Goal: Communication & Community: Participate in discussion

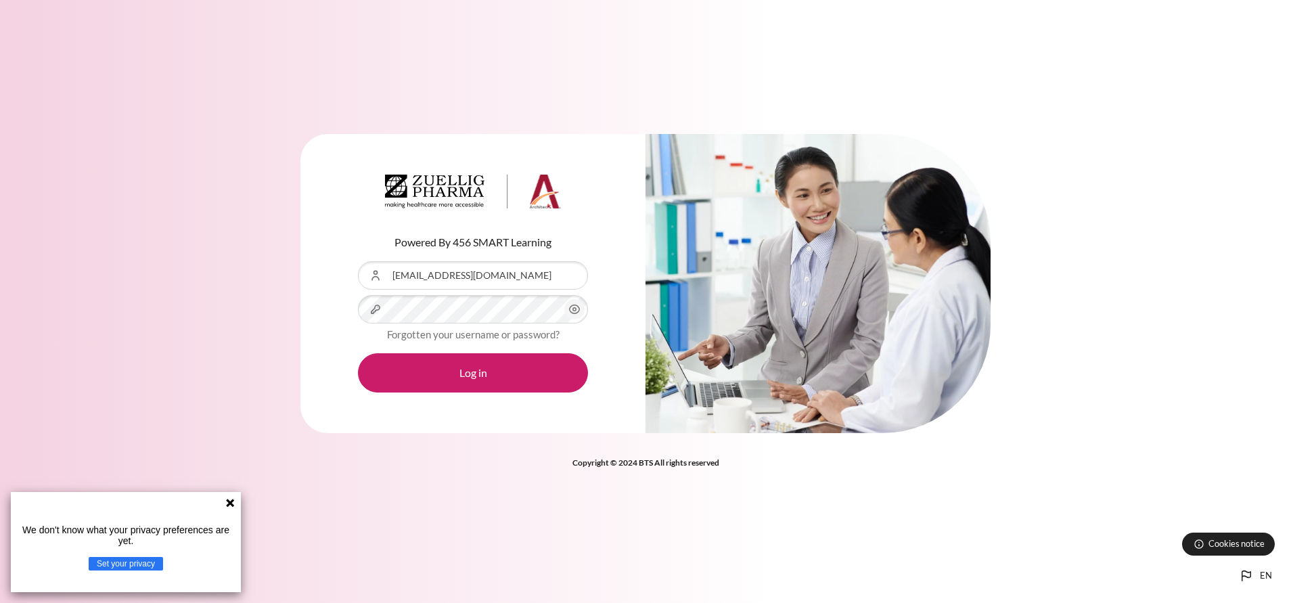
click at [358, 353] on button "Log in" at bounding box center [473, 372] width 230 height 39
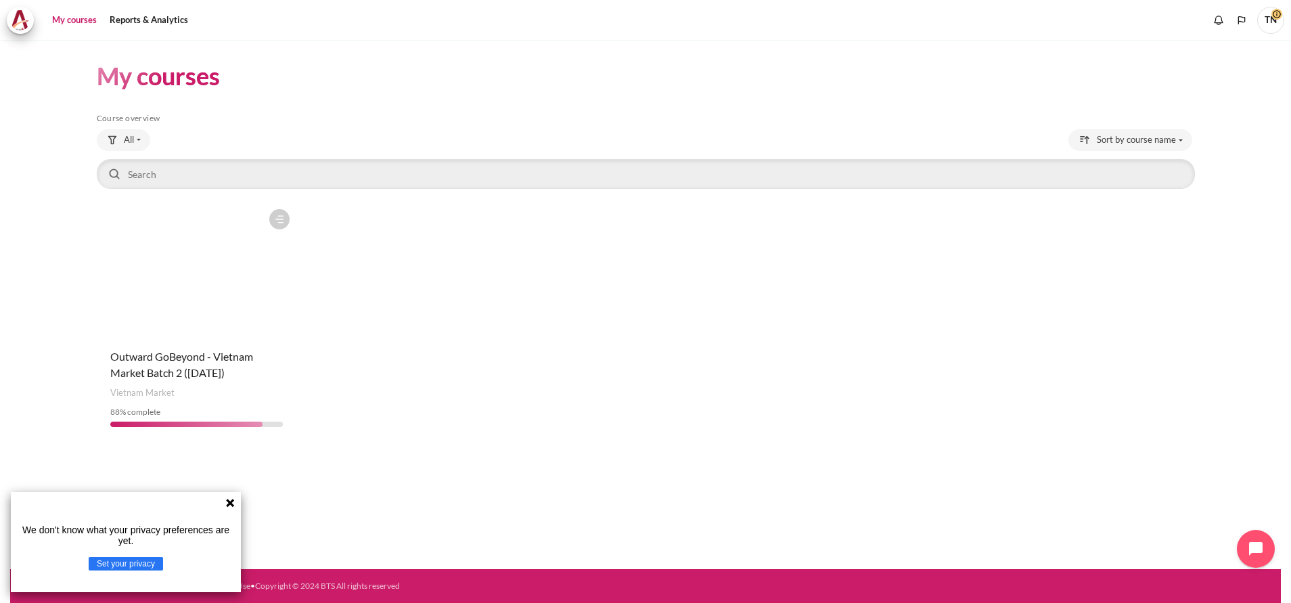
click at [232, 500] on icon at bounding box center [230, 503] width 8 height 8
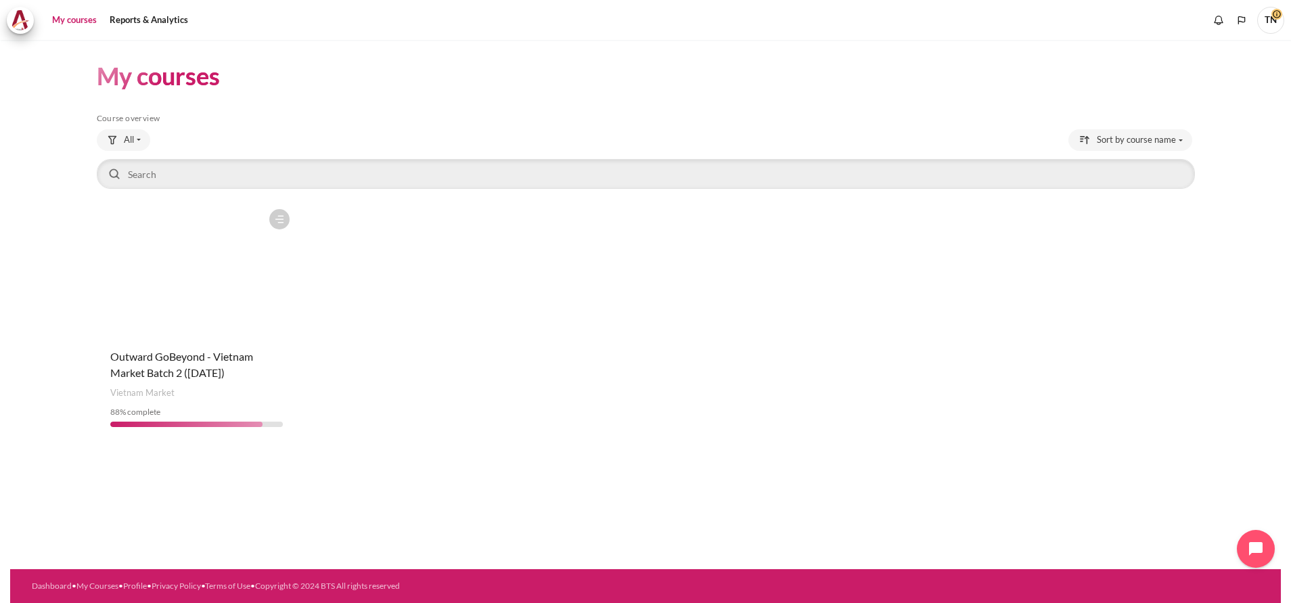
click at [220, 308] on figure "Content" at bounding box center [197, 269] width 200 height 135
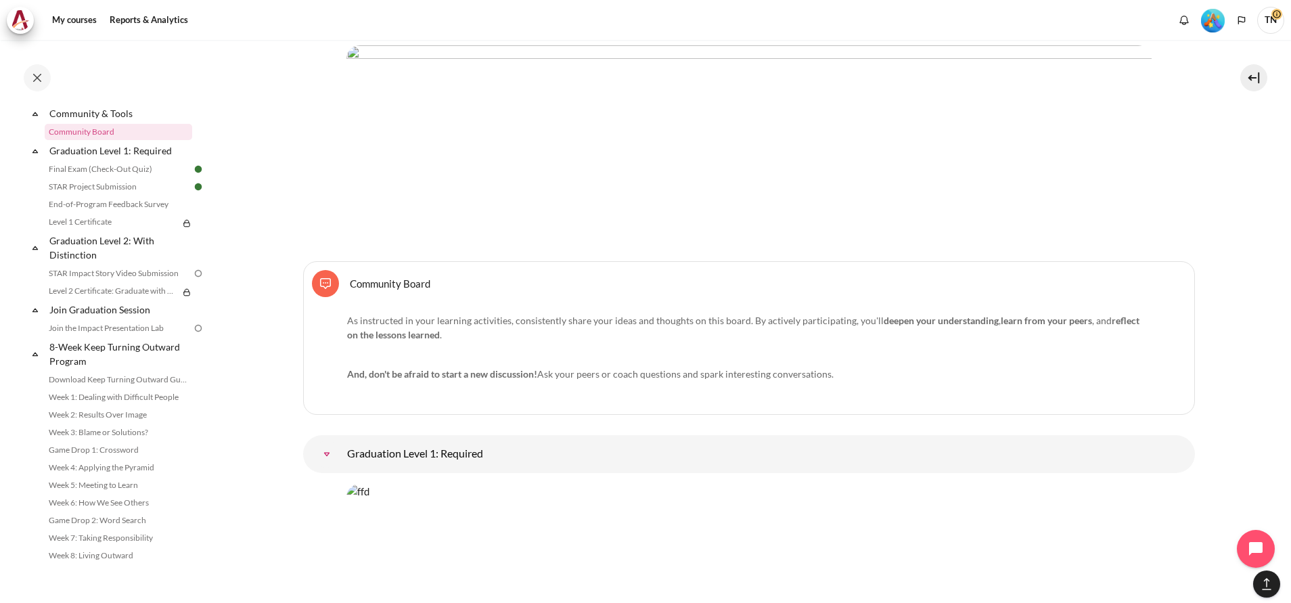
scroll to position [14961, 0]
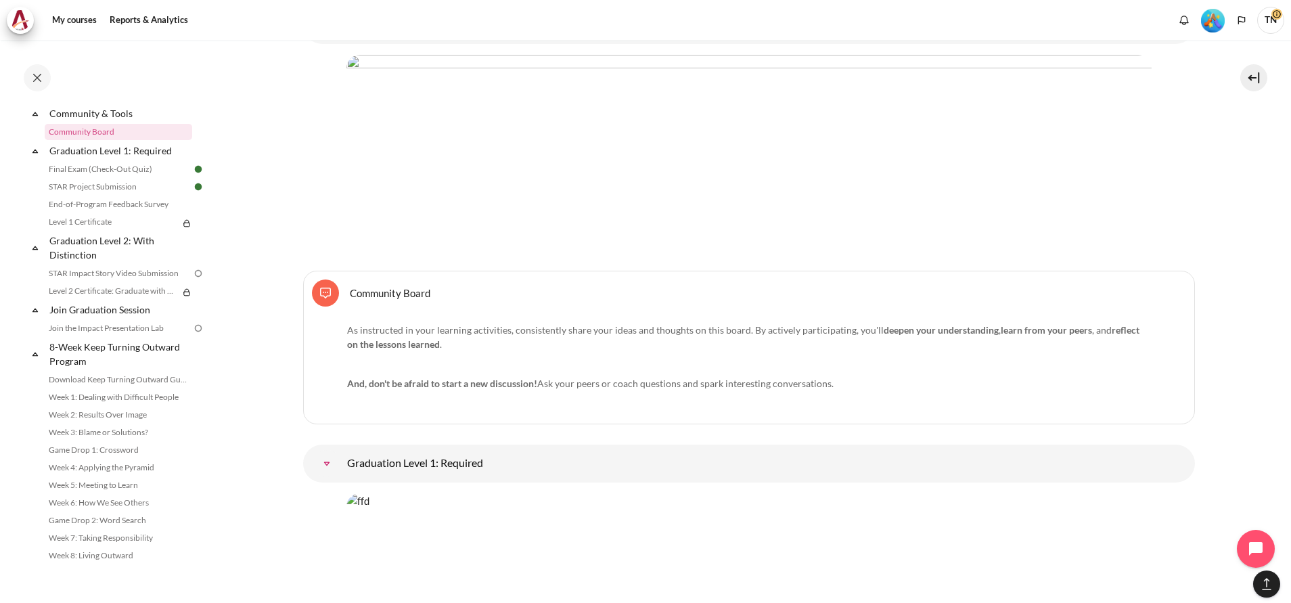
click at [394, 286] on link "Community Board Forum" at bounding box center [390, 292] width 81 height 13
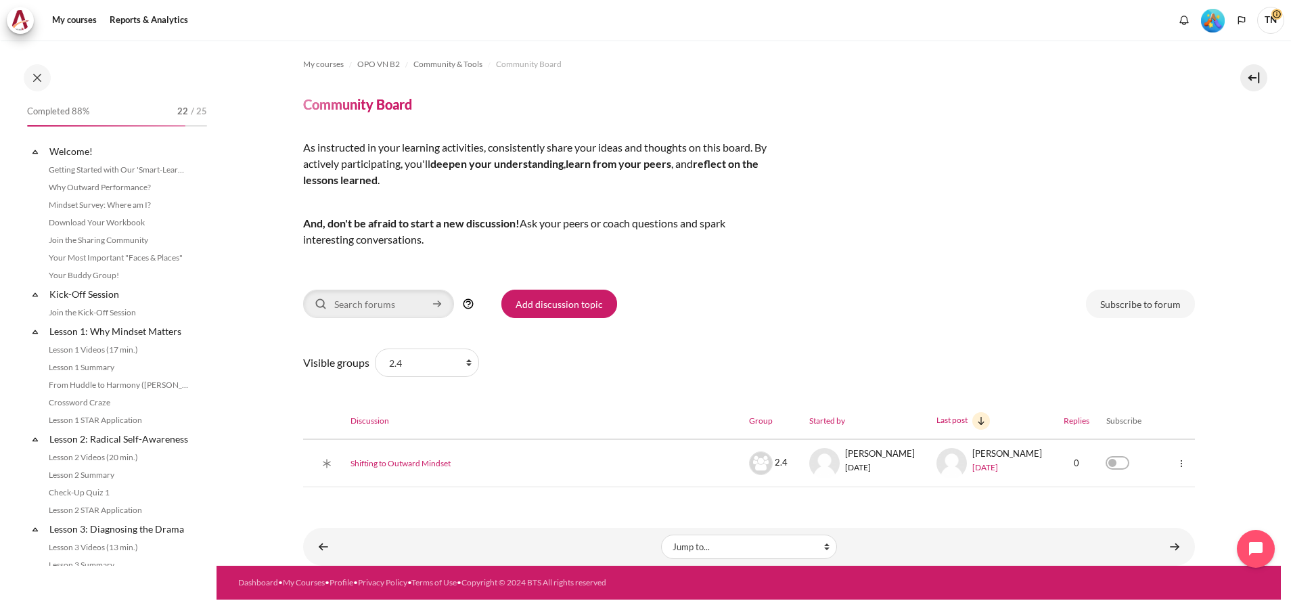
scroll to position [1301, 0]
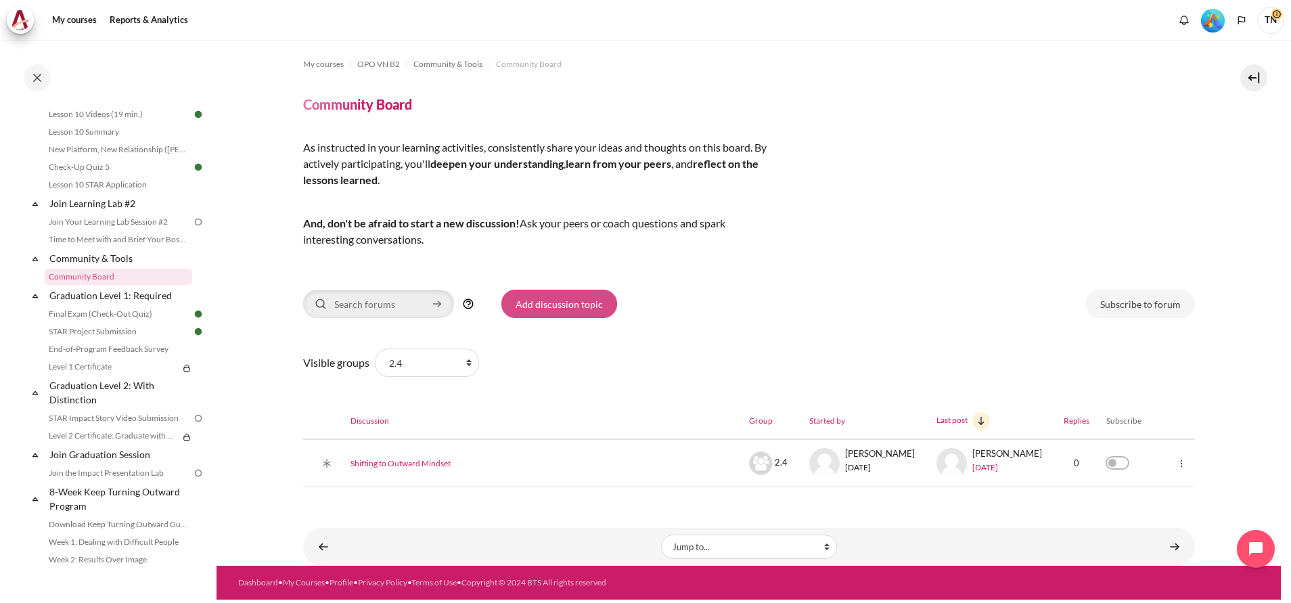
click at [556, 303] on link "Add discussion topic" at bounding box center [559, 304] width 116 height 28
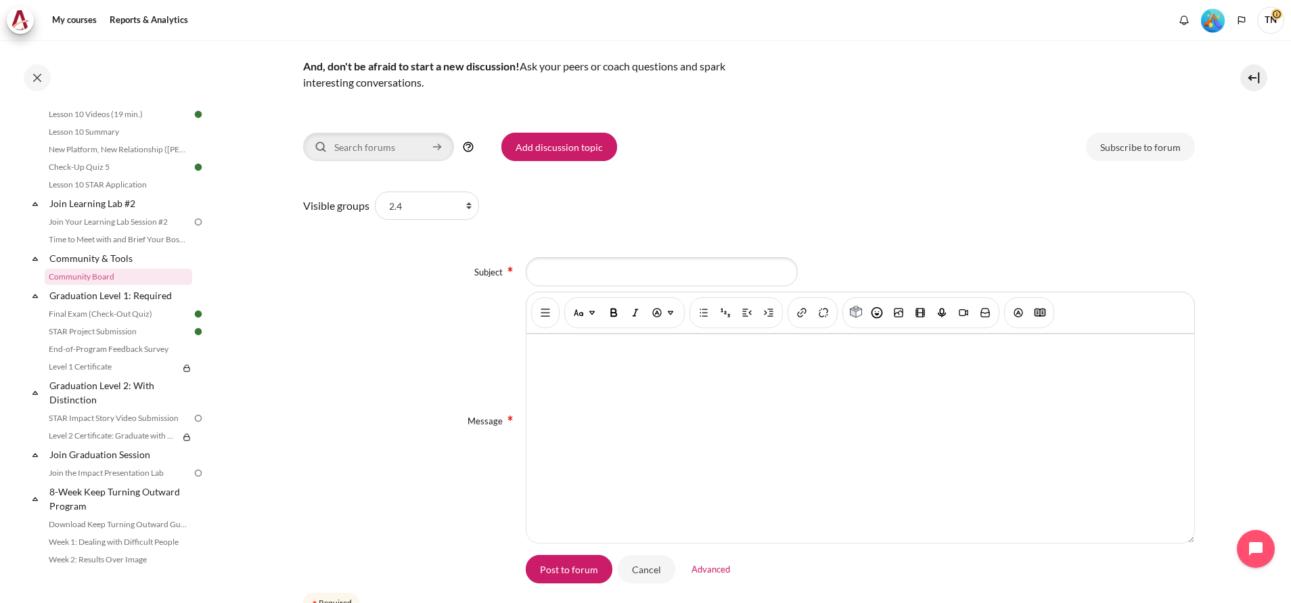
scroll to position [203, 0]
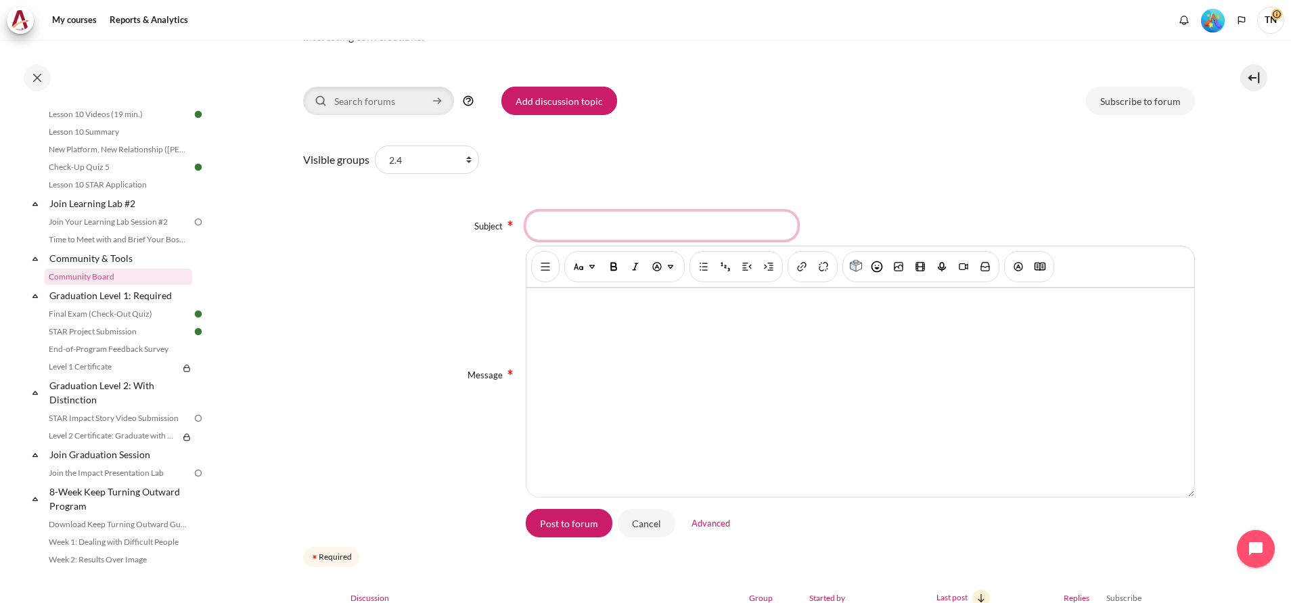
click at [694, 226] on input "Subject" at bounding box center [662, 225] width 272 height 28
type input "Rolex watch for spouse"
click at [879, 313] on div "Content" at bounding box center [861, 392] width 668 height 208
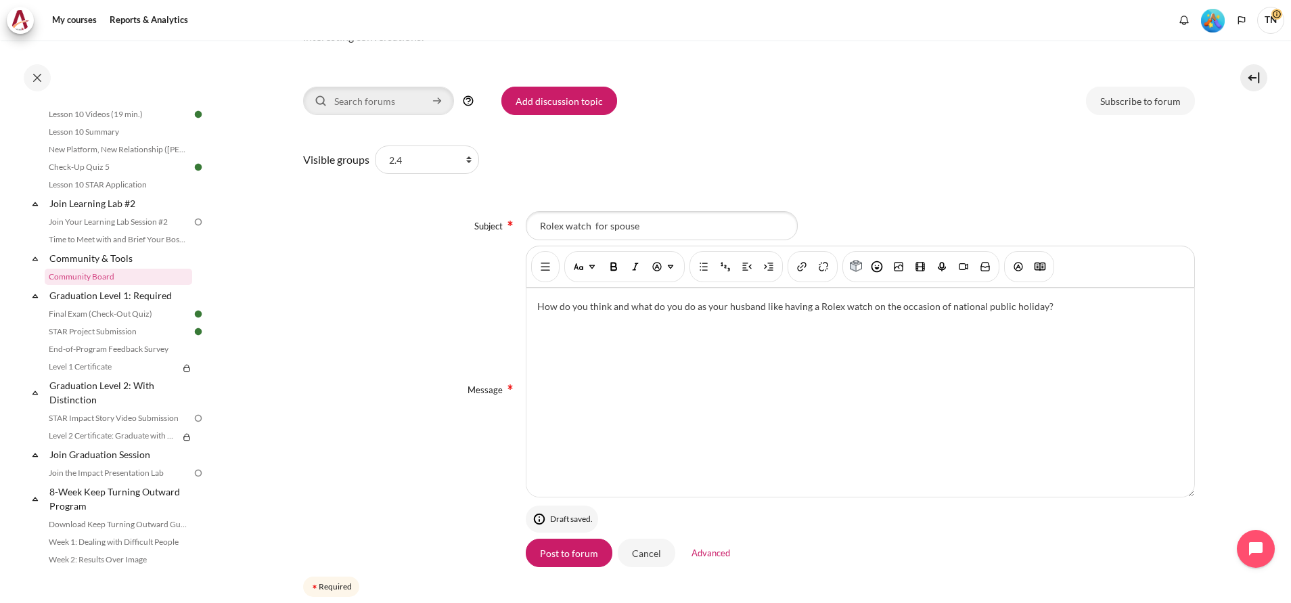
click at [774, 309] on p "How do you think and what do you do as your husband like having a Rolex watch o…" at bounding box center [860, 306] width 646 height 14
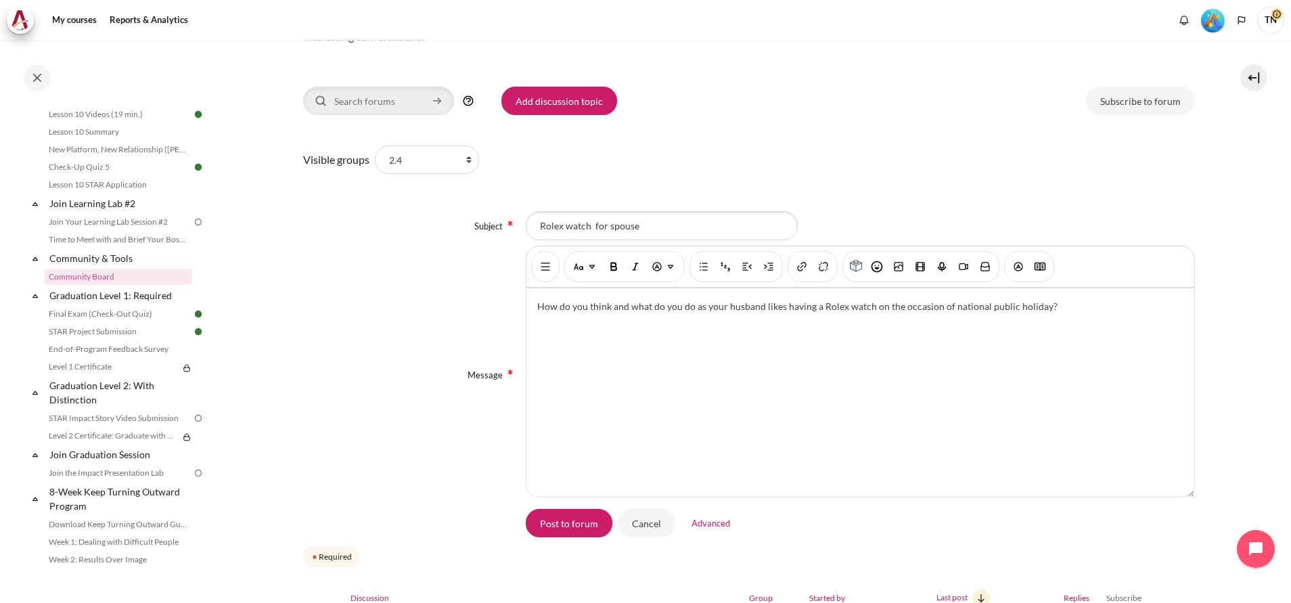
click at [946, 311] on p "How do you think and what do you do as your husband likes having a Rolex watch …" at bounding box center [860, 306] width 646 height 14
click at [583, 522] on input "Post to forum" at bounding box center [569, 523] width 87 height 28
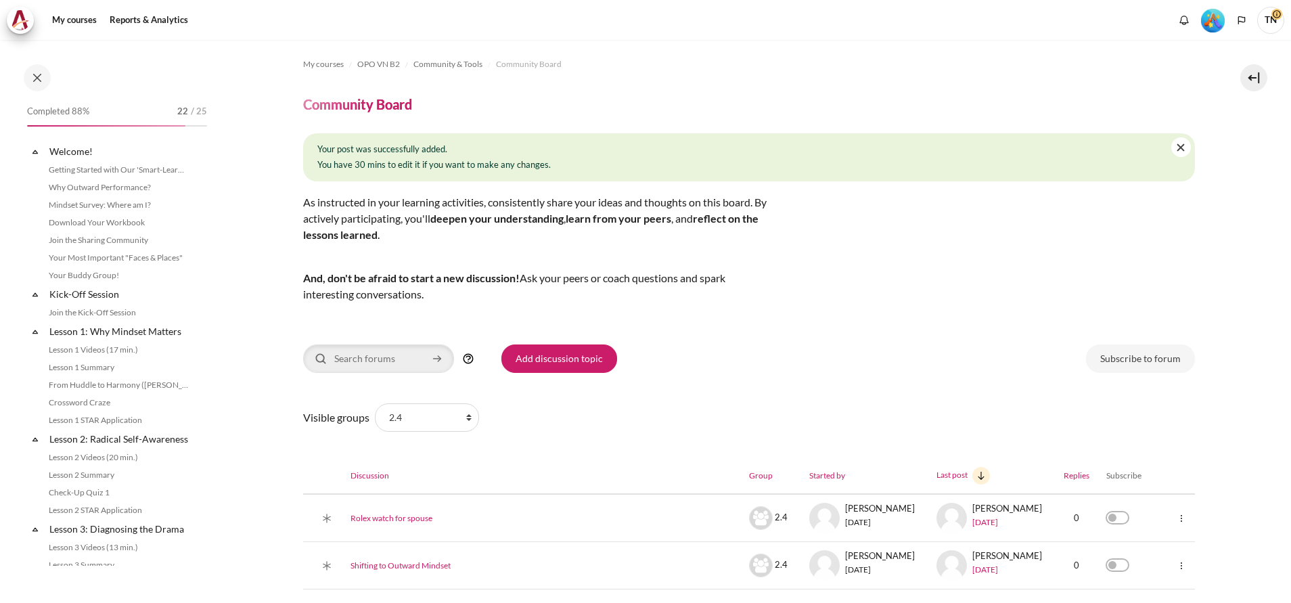
scroll to position [1301, 0]
